Goal: Task Accomplishment & Management: Use online tool/utility

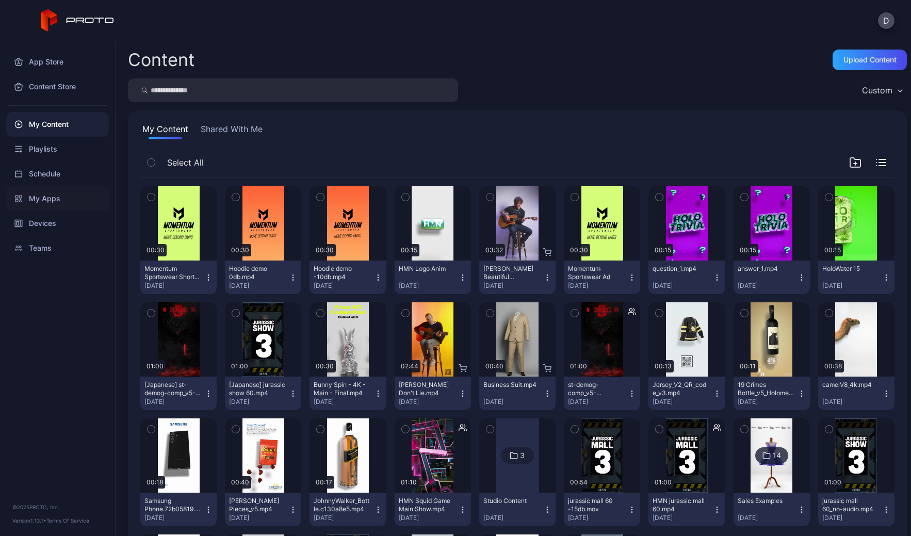
click at [52, 204] on div "My Apps" at bounding box center [57, 198] width 103 height 25
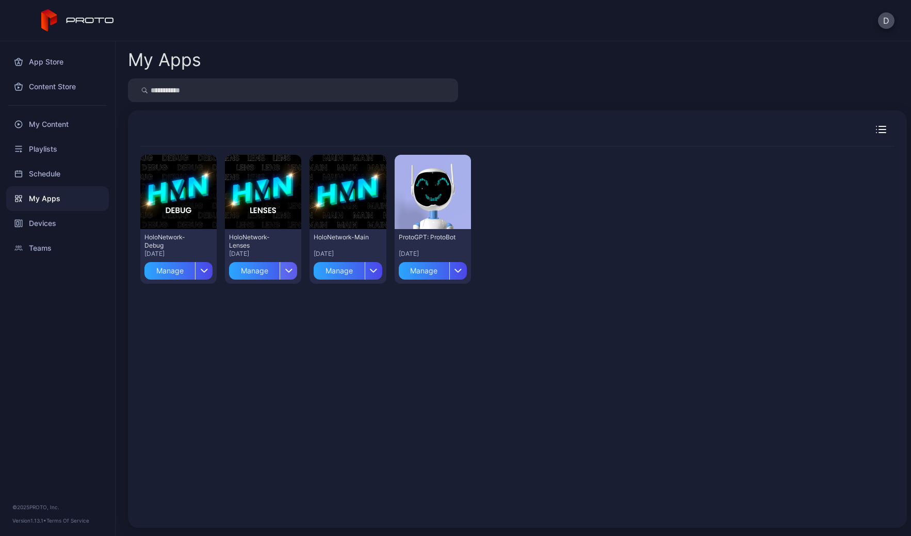
click at [288, 273] on div "button" at bounding box center [289, 271] width 18 height 18
click at [281, 297] on button "Install" at bounding box center [262, 301] width 88 height 33
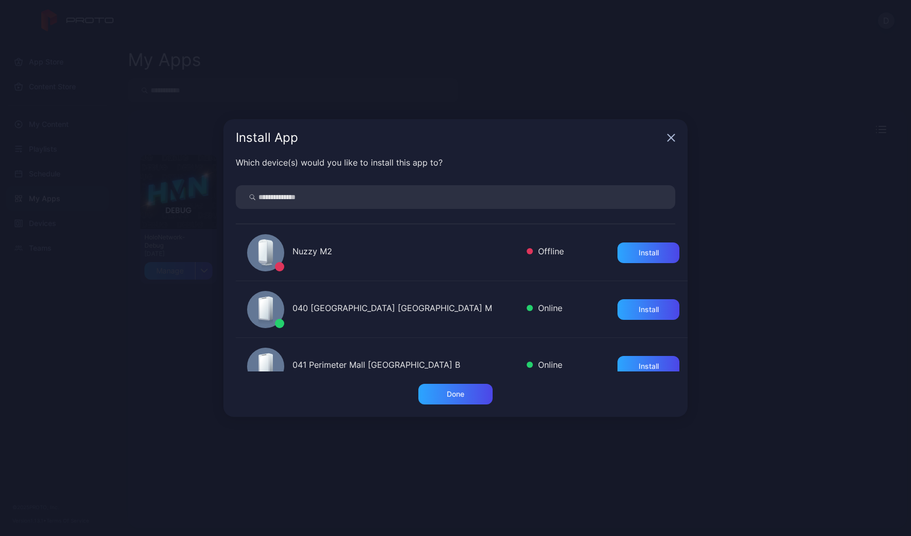
click at [311, 199] on input "search" at bounding box center [455, 197] width 439 height 24
type input "***"
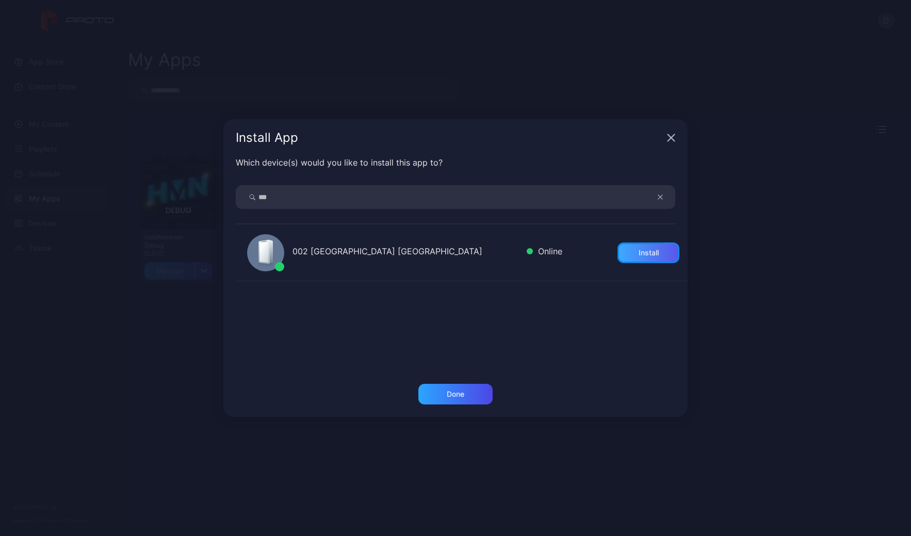
click at [638, 251] on div "Install" at bounding box center [648, 253] width 20 height 8
click at [462, 400] on div "Done" at bounding box center [455, 394] width 74 height 21
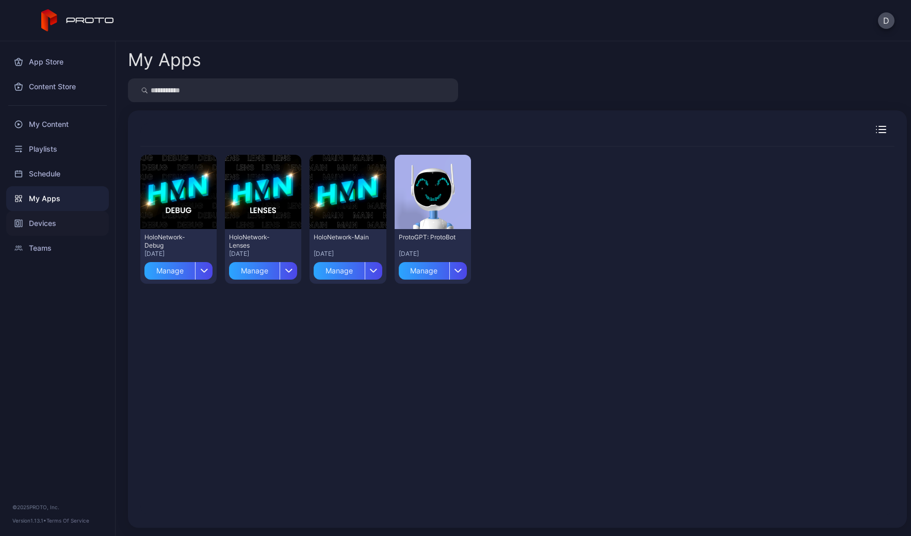
click at [40, 222] on div "Devices" at bounding box center [57, 223] width 103 height 25
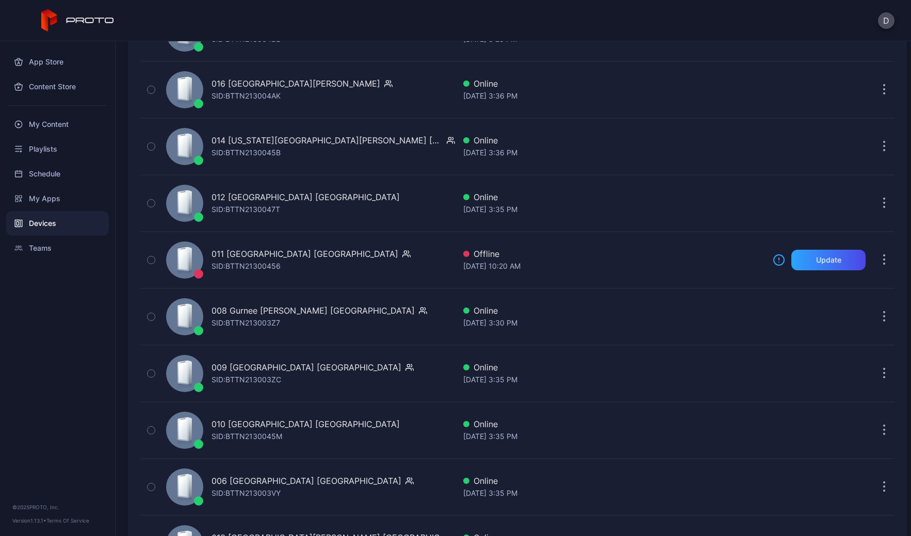
scroll to position [2381, 0]
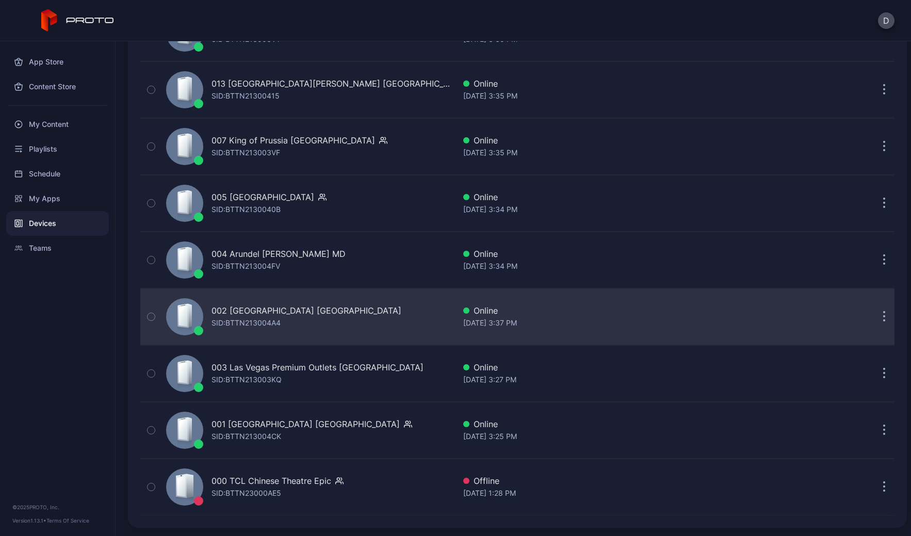
click at [339, 319] on div "002 [GEOGRAPHIC_DATA] [GEOGRAPHIC_DATA] SID: BTTN213004A4" at bounding box center [308, 317] width 293 height 52
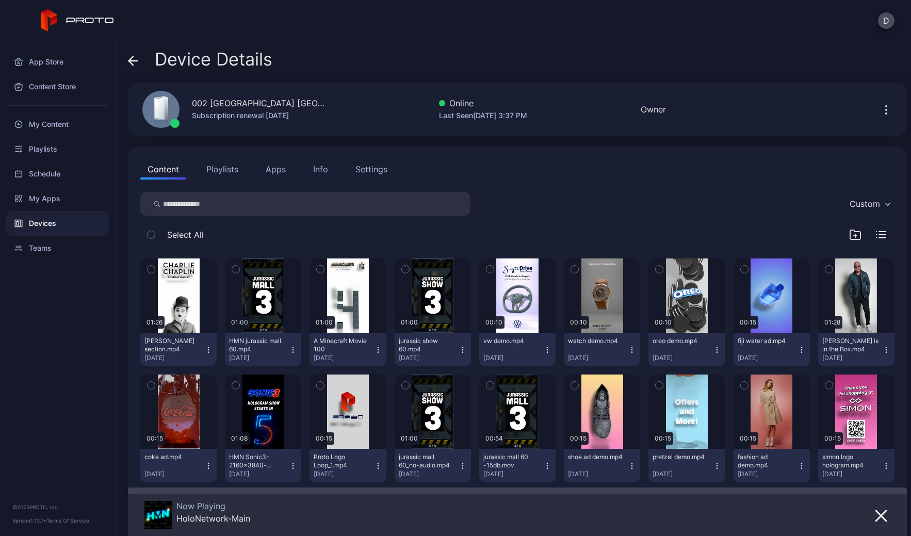
click at [273, 171] on button "Apps" at bounding box center [275, 169] width 35 height 21
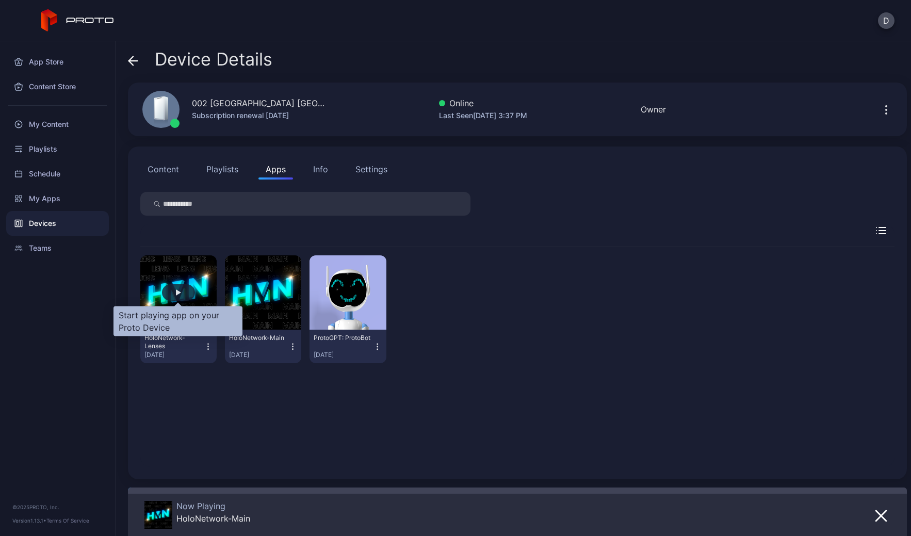
click at [171, 290] on div "button" at bounding box center [178, 292] width 33 height 17
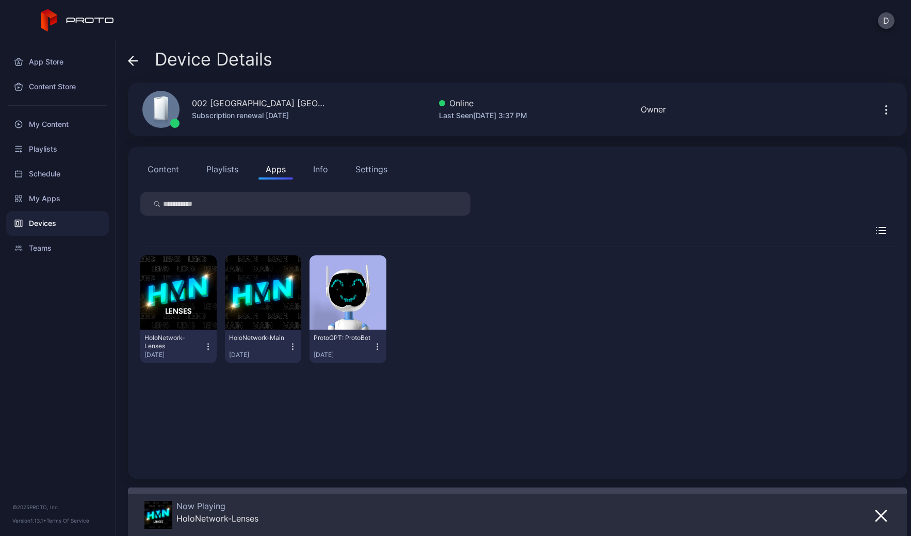
click at [132, 61] on icon at bounding box center [133, 61] width 9 height 0
